Goal: Information Seeking & Learning: Learn about a topic

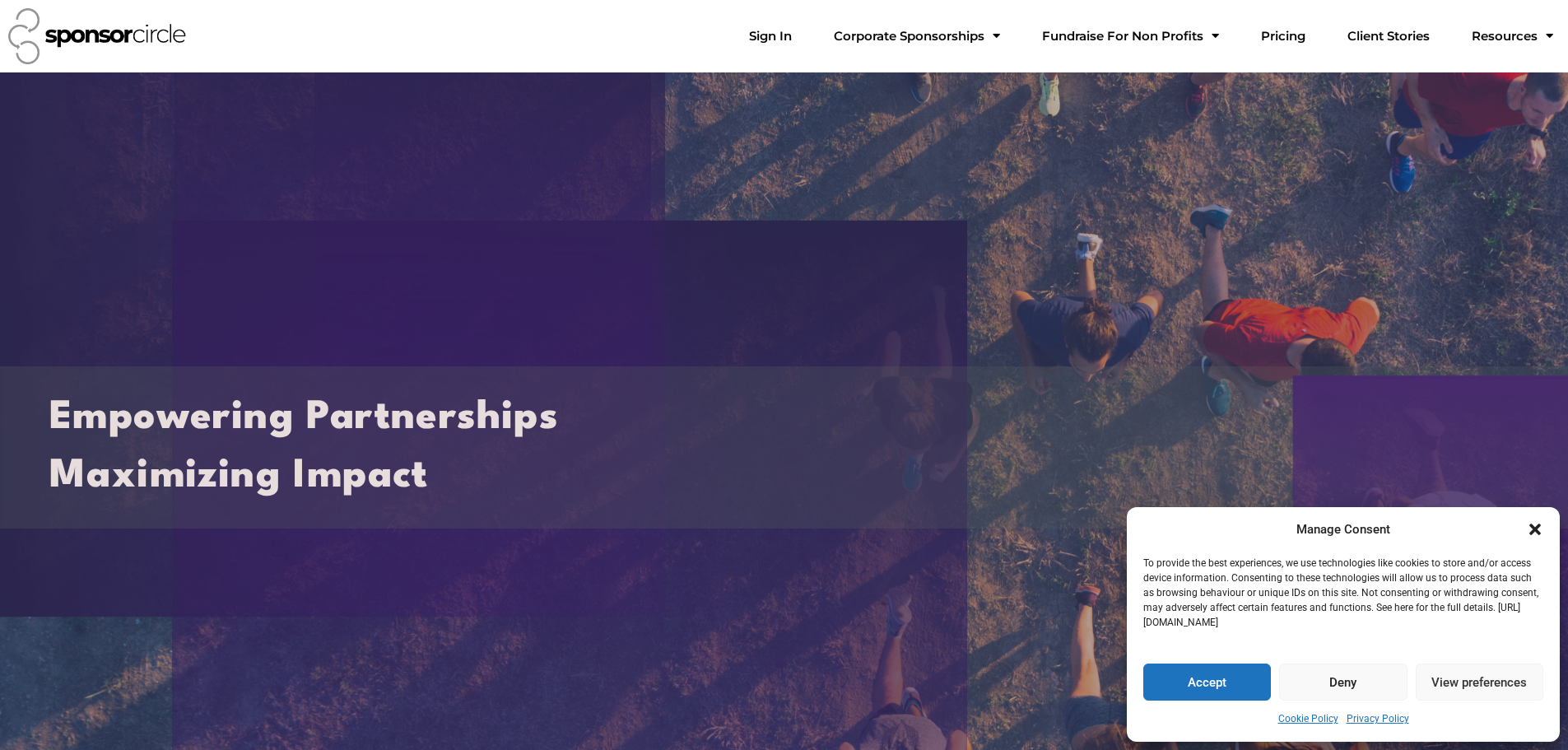
click at [1531, 530] on icon "Close dialogue" at bounding box center [1535, 529] width 16 height 16
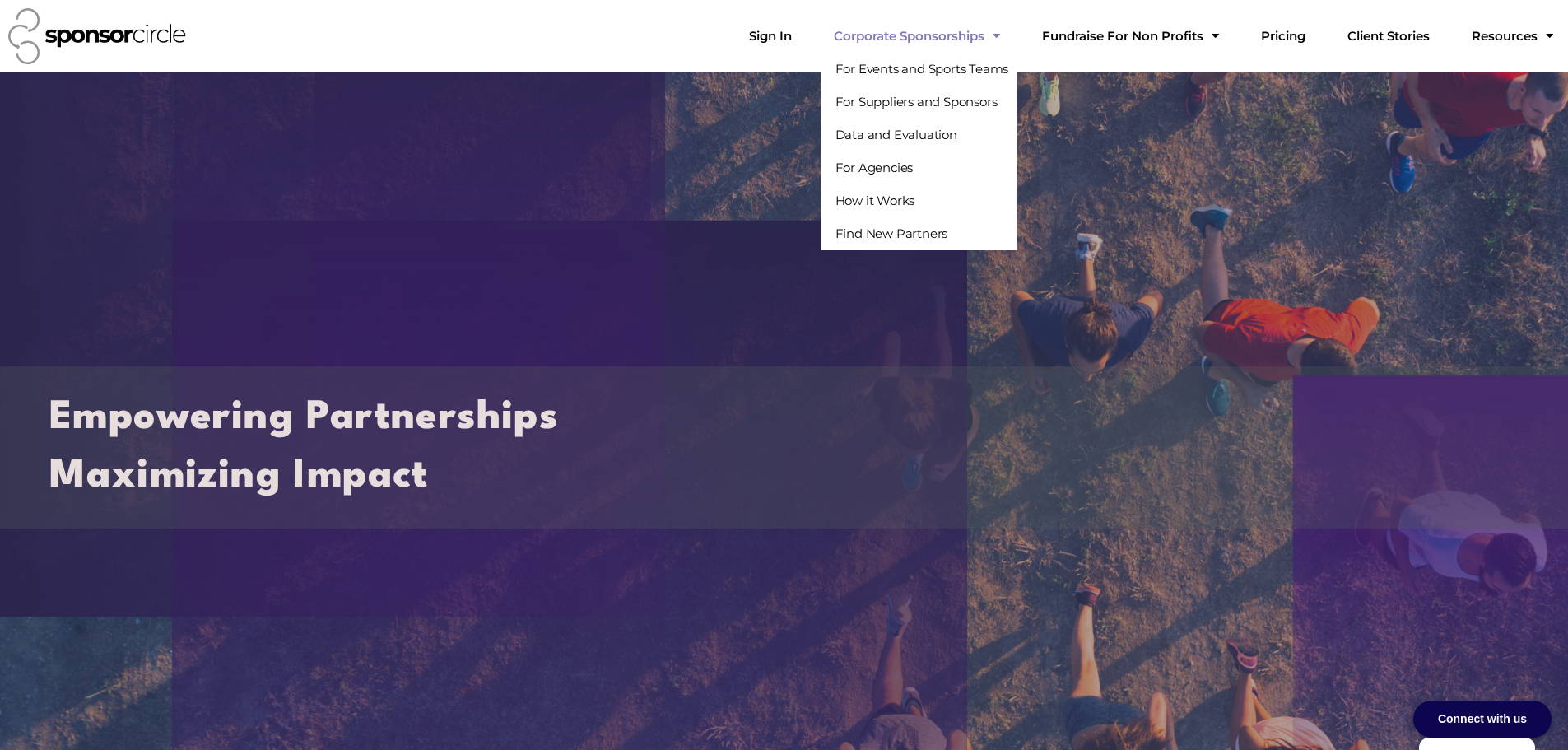
click at [1002, 35] on link "Corporate Sponsorships" at bounding box center [917, 36] width 192 height 33
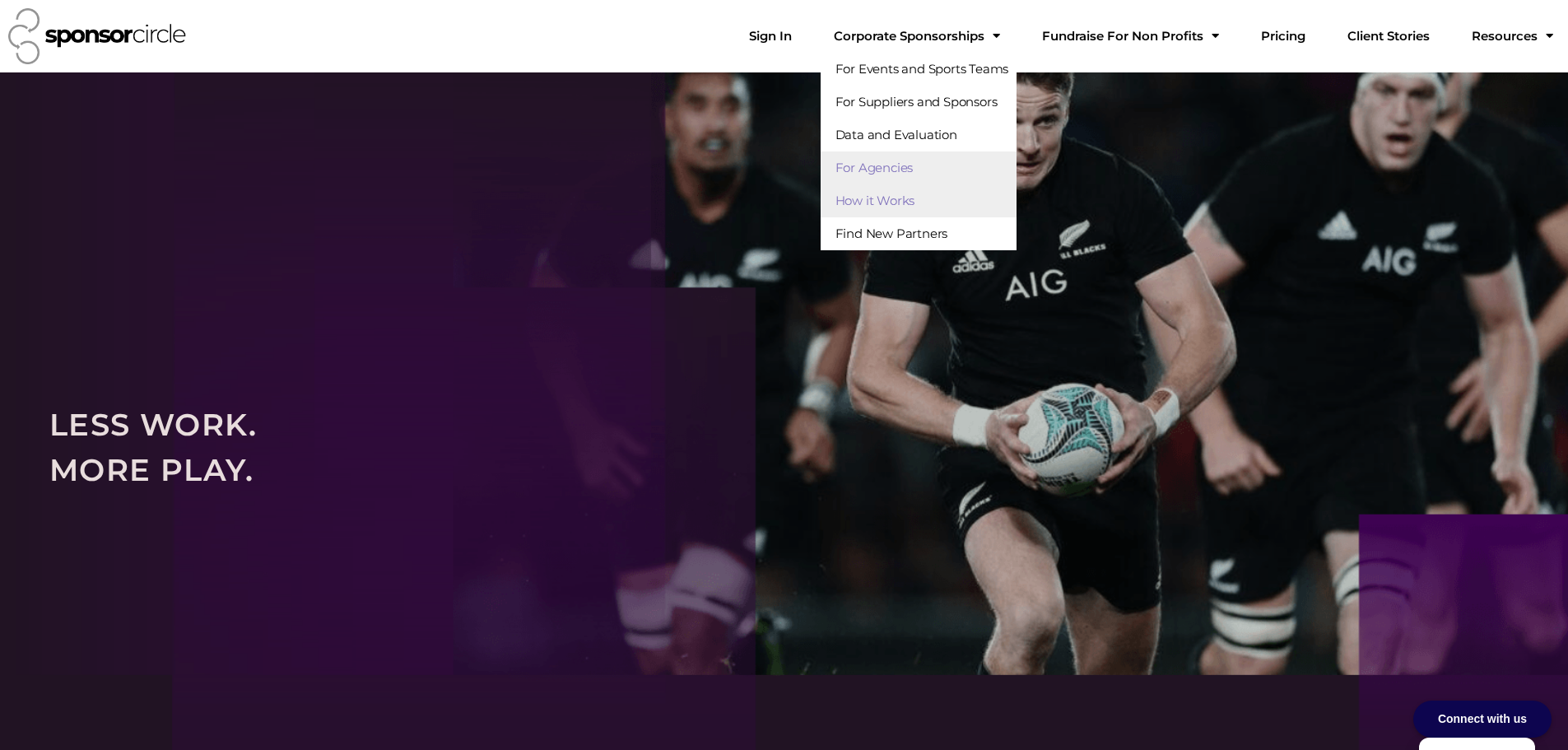
click at [972, 167] on link "For Agencies" at bounding box center [919, 168] width 197 height 33
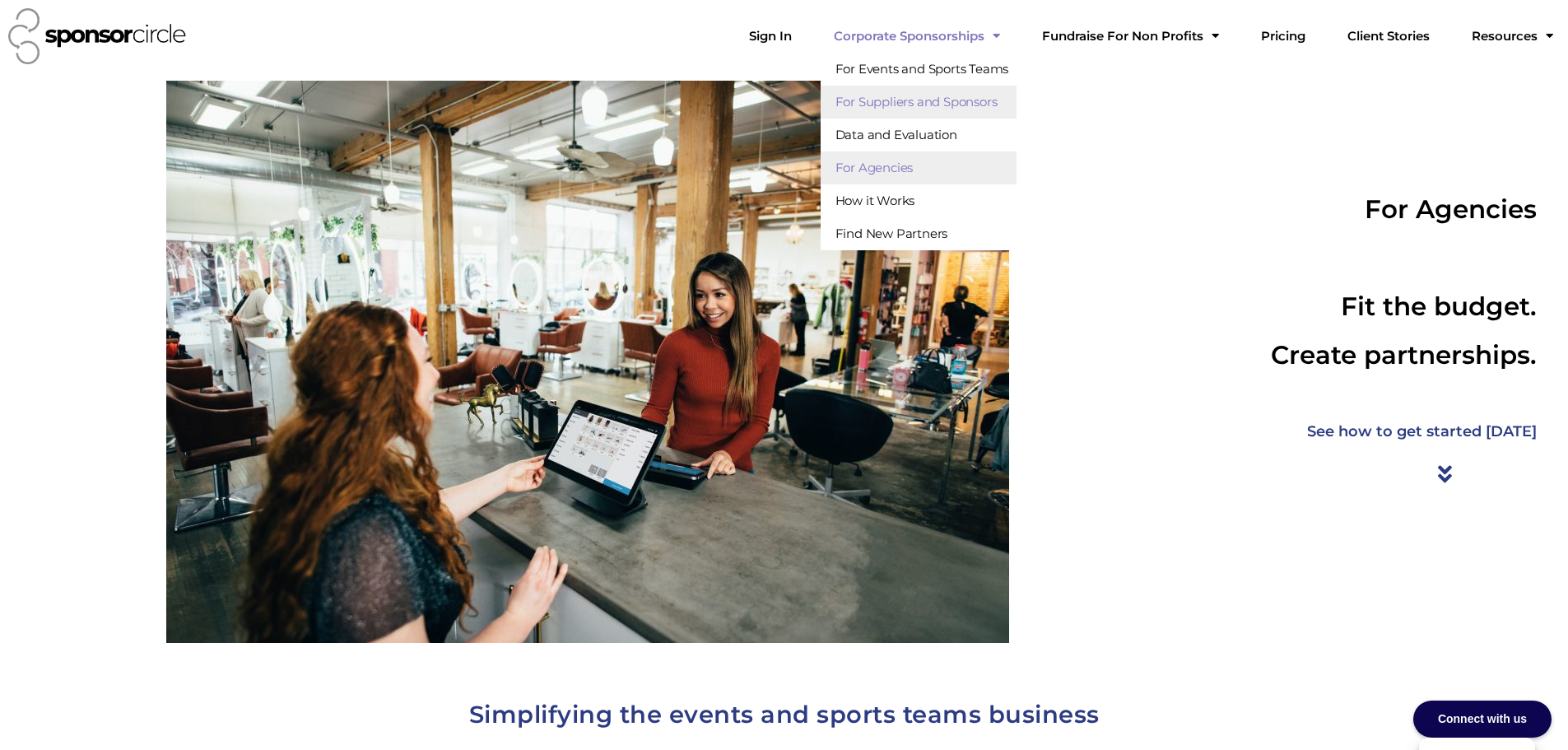
click at [964, 103] on link "For Suppliers and Sponsors" at bounding box center [919, 102] width 197 height 33
